Goal: Task Accomplishment & Management: Manage account settings

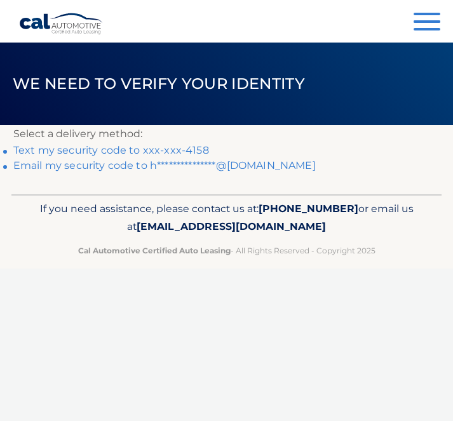
click at [154, 149] on link "Text my security code to xxx-xxx-4158" at bounding box center [111, 150] width 196 height 12
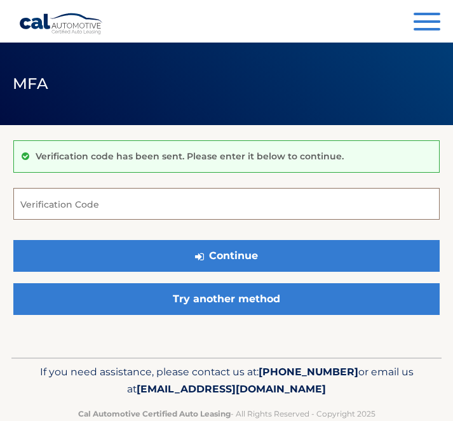
click at [151, 213] on input "Verification Code" at bounding box center [226, 204] width 426 height 32
click at [134, 208] on input "Verification Code" at bounding box center [226, 204] width 426 height 32
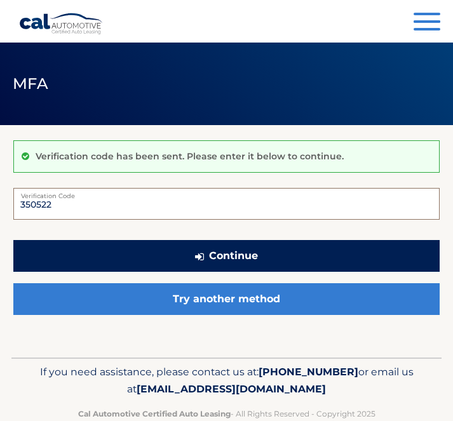
type input "350522"
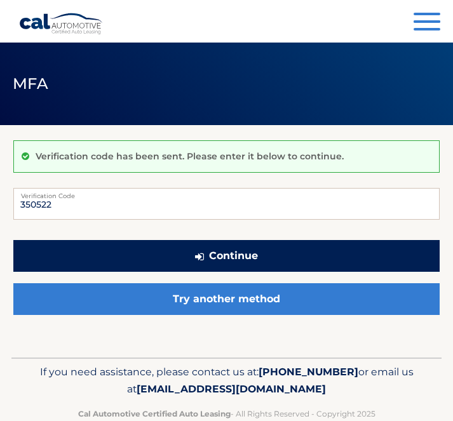
click at [204, 257] on button "Continue" at bounding box center [226, 256] width 426 height 32
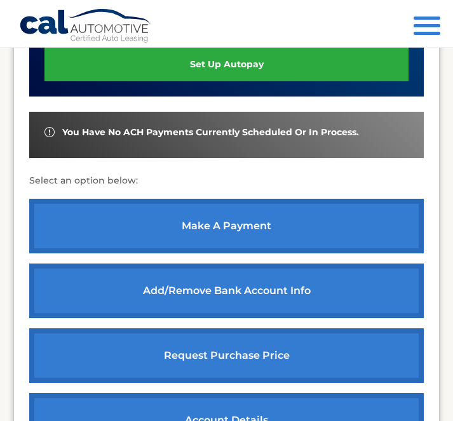
scroll to position [413, 0]
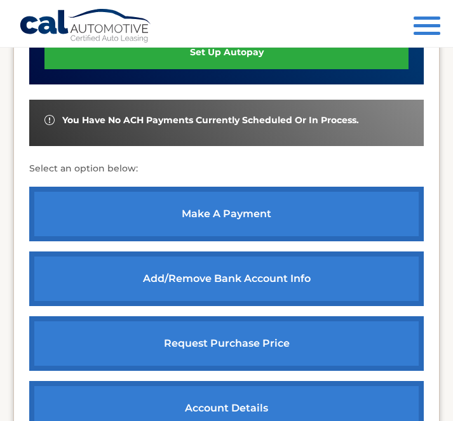
click at [200, 215] on link "make a payment" at bounding box center [226, 214] width 394 height 55
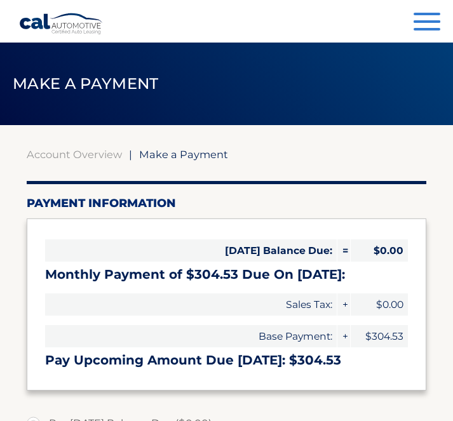
select select "ODA4ZGY0NjItMjgzMi00ZWRiLTlmN2ItZGQ4Mzc3ZjQzNjlj"
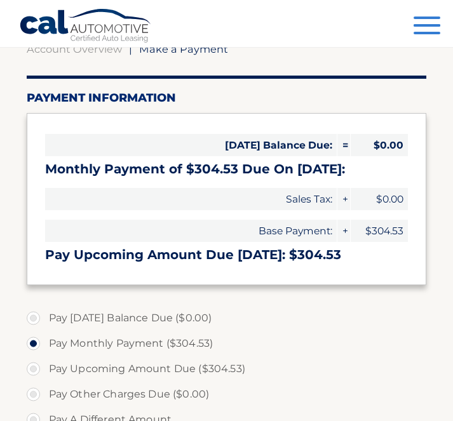
scroll to position [139, 0]
